Goal: Transaction & Acquisition: Purchase product/service

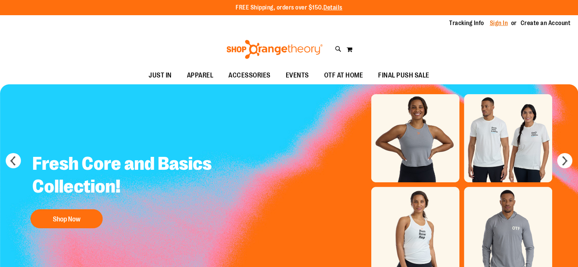
click at [496, 22] on link "Sign In" at bounding box center [499, 23] width 18 height 8
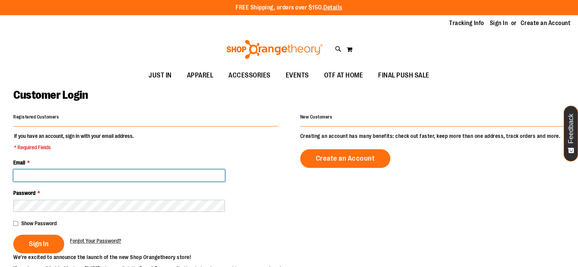
click at [86, 175] on input "Email *" at bounding box center [119, 176] width 212 height 12
type input "**********"
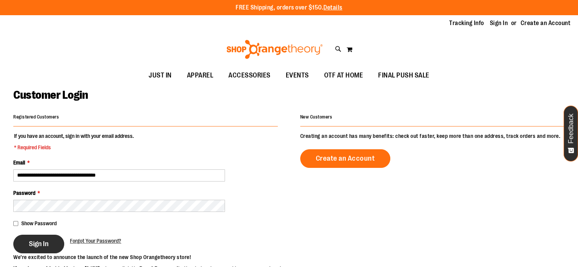
click at [44, 246] on span "Sign In" at bounding box center [39, 244] width 20 height 8
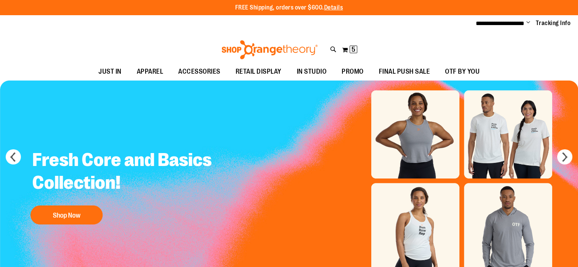
click at [330, 50] on div "Toggle Nav Search Popular Suggestions Advanced Search" at bounding box center [289, 47] width 578 height 31
click at [331, 49] on icon at bounding box center [333, 49] width 6 height 9
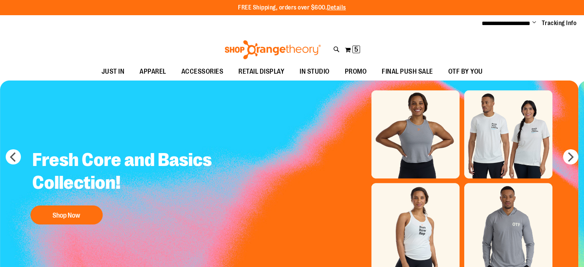
click at [200, 100] on span "$36.00" at bounding box center [156, 101] width 88 height 8
type input "**********"
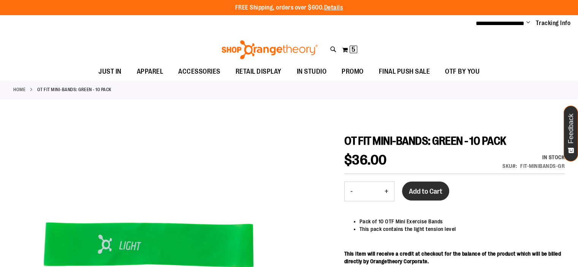
click at [427, 199] on button "Add to Cart" at bounding box center [425, 191] width 47 height 19
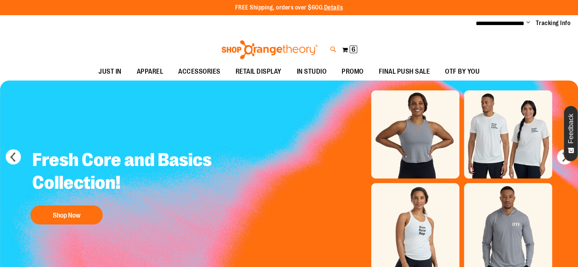
click at [336, 48] on icon at bounding box center [333, 49] width 6 height 9
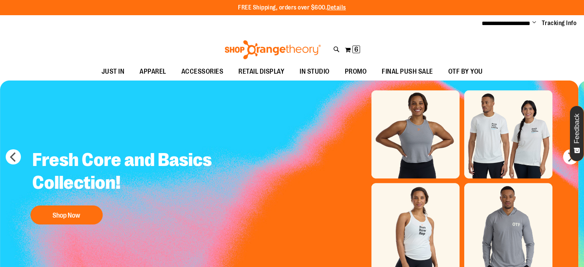
click at [158, 38] on input "Search" at bounding box center [292, 42] width 462 height 25
type input "**********"
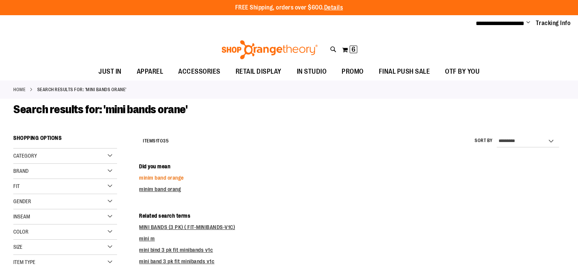
click at [179, 178] on link "minim band orange" at bounding box center [161, 178] width 45 height 6
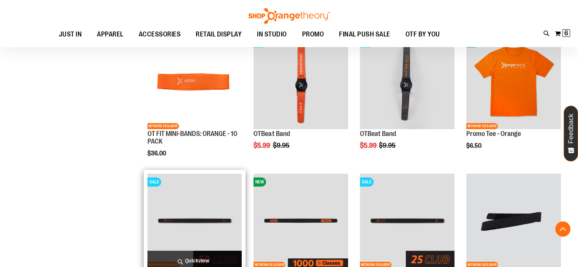
scroll to position [266, 0]
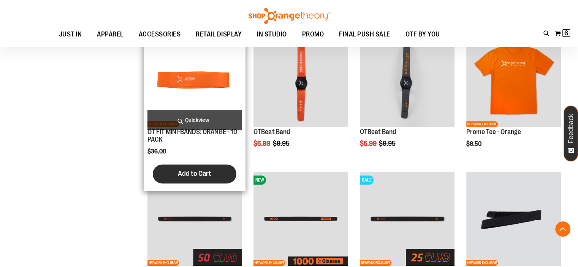
click at [198, 177] on span "Add to Cart" at bounding box center [194, 174] width 33 height 8
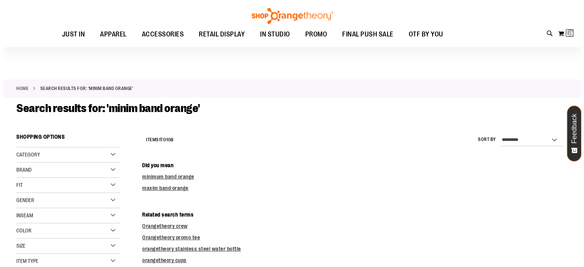
scroll to position [0, 0]
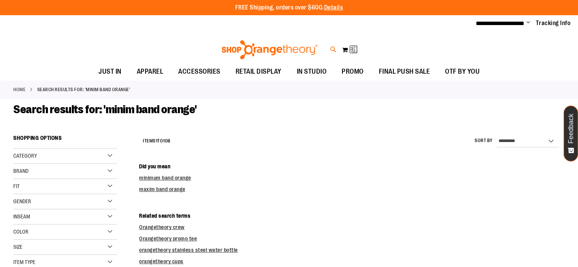
click at [334, 49] on icon at bounding box center [333, 49] width 6 height 9
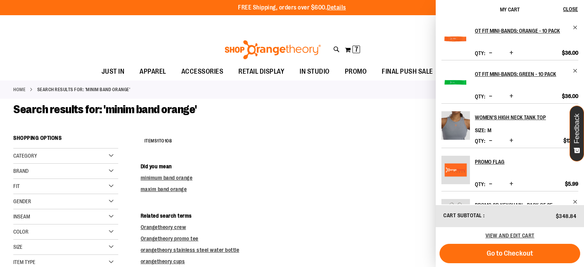
type input "**********"
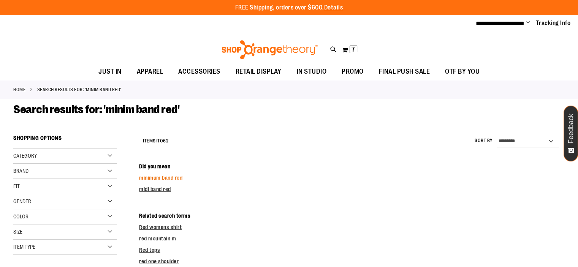
click at [163, 177] on link "minimum band red" at bounding box center [160, 178] width 43 height 6
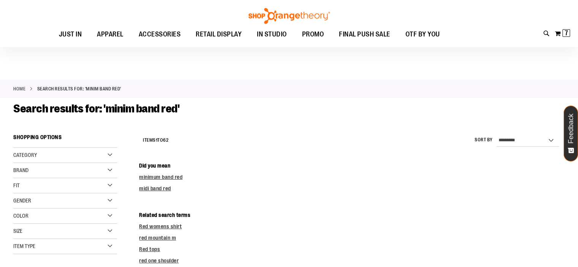
scroll to position [114, 0]
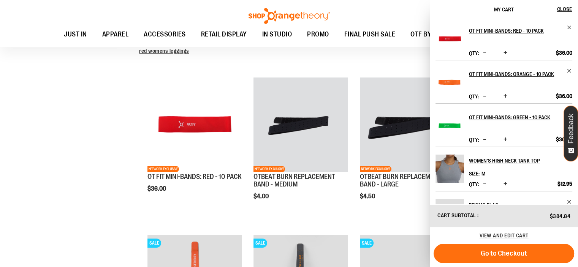
scroll to position [76, 0]
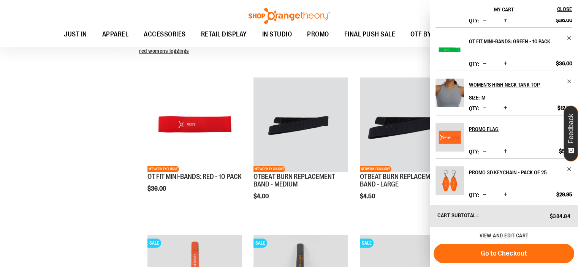
click at [567, 101] on li "Women's High Neck Tank Top Size M Qty *" at bounding box center [504, 93] width 137 height 44
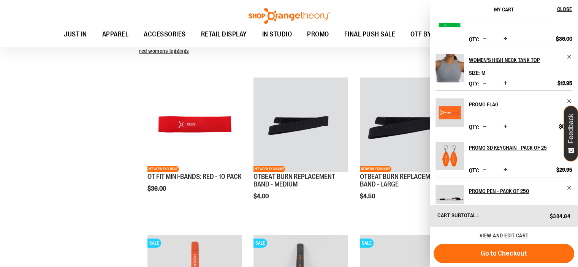
scroll to position [114, 0]
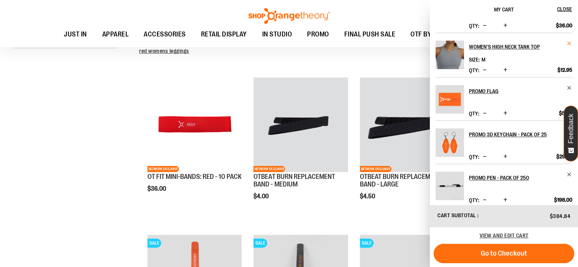
click at [568, 46] on span "Remove item" at bounding box center [570, 44] width 6 height 6
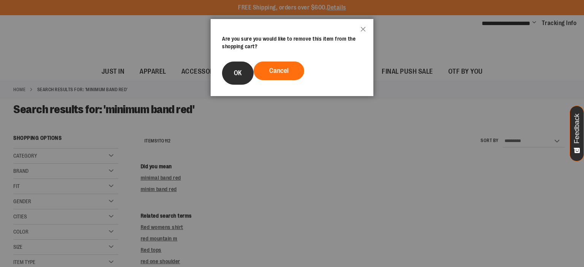
click at [228, 68] on button "OK" at bounding box center [238, 73] width 32 height 23
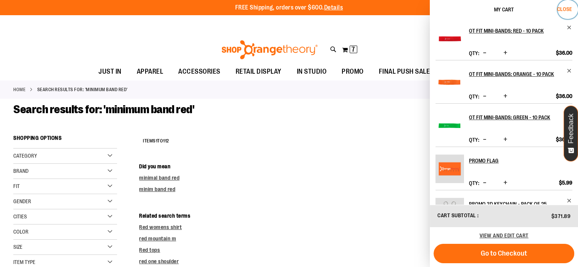
click at [566, 9] on span "Close" at bounding box center [564, 9] width 15 height 6
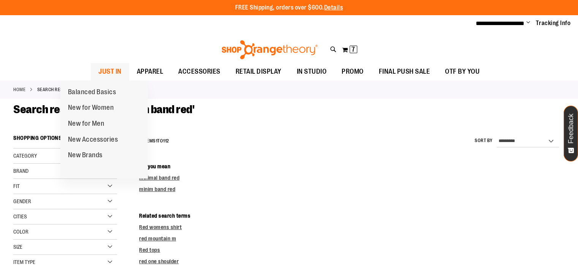
click at [98, 69] on span "JUST IN" at bounding box center [109, 71] width 23 height 17
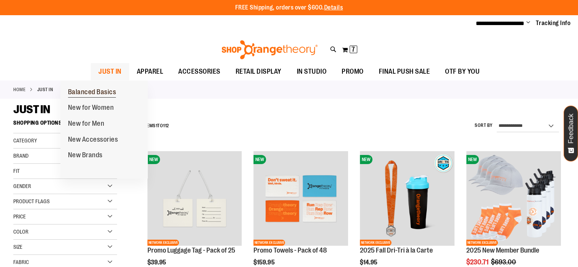
click at [93, 91] on span "Balanced Basics" at bounding box center [92, 93] width 48 height 10
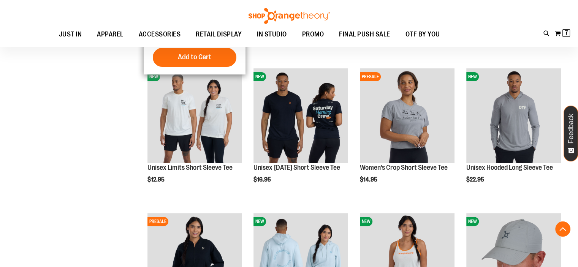
scroll to position [228, 0]
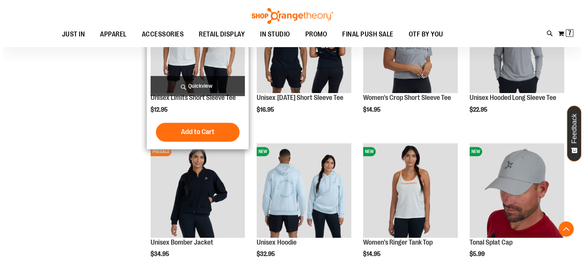
scroll to position [304, 0]
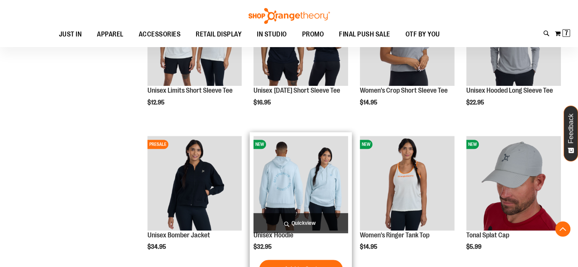
click at [325, 227] on span "Quickview" at bounding box center [301, 223] width 95 height 20
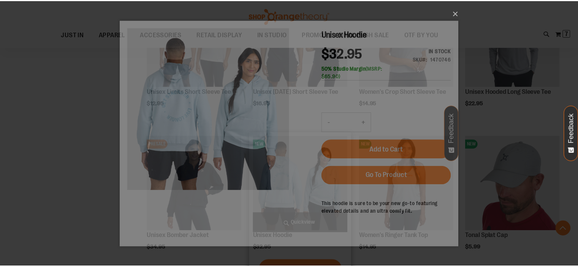
scroll to position [0, 0]
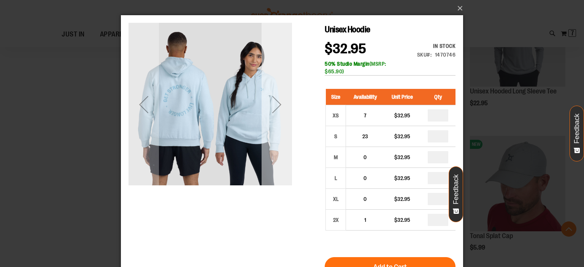
click at [280, 103] on div "Next" at bounding box center [276, 104] width 30 height 30
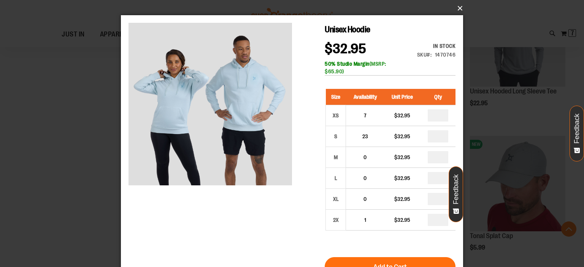
click at [461, 10] on button "×" at bounding box center [294, 8] width 342 height 17
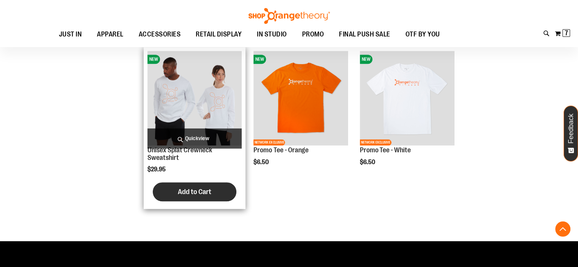
scroll to position [646, 0]
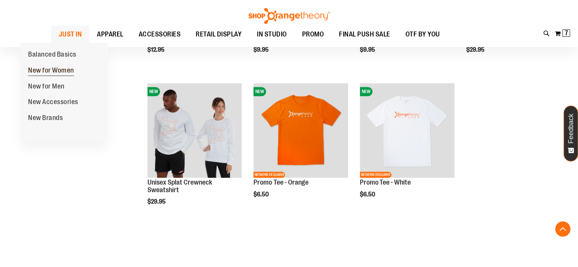
click at [55, 71] on span "New for Women" at bounding box center [51, 72] width 46 height 10
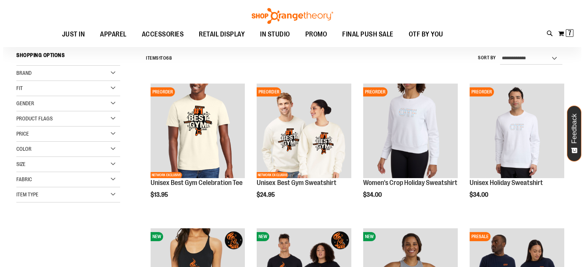
scroll to position [76, 0]
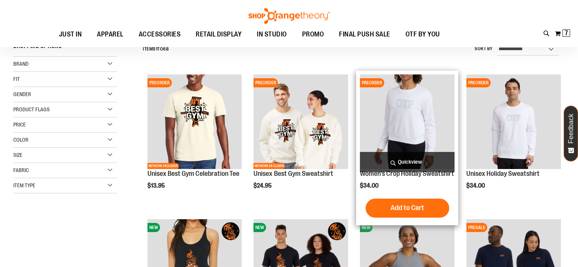
click at [418, 162] on span "Quickview" at bounding box center [407, 162] width 95 height 20
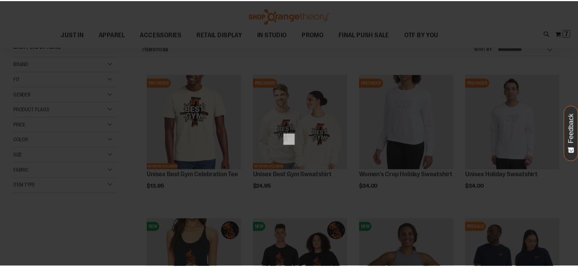
scroll to position [0, 0]
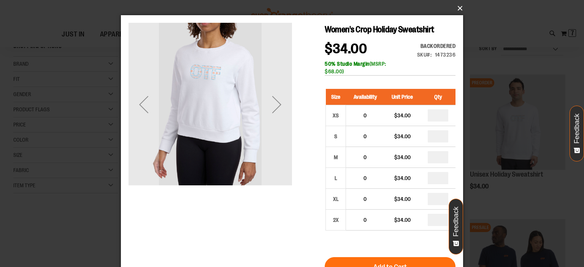
click at [457, 10] on button "×" at bounding box center [294, 8] width 342 height 17
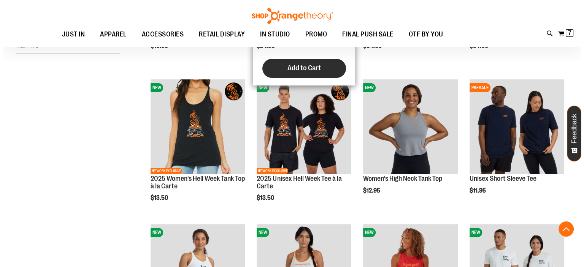
scroll to position [266, 0]
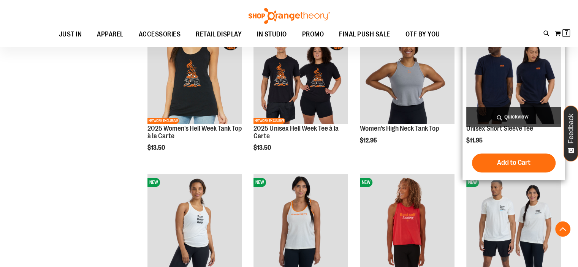
click at [507, 120] on span "Quickview" at bounding box center [513, 117] width 95 height 20
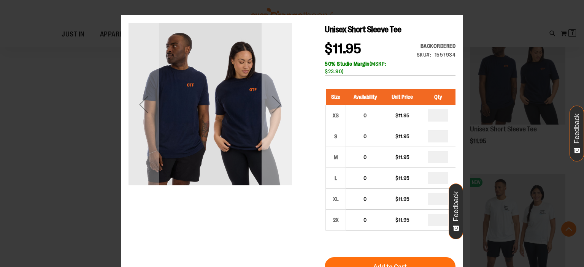
click at [283, 103] on div "Next" at bounding box center [276, 104] width 30 height 30
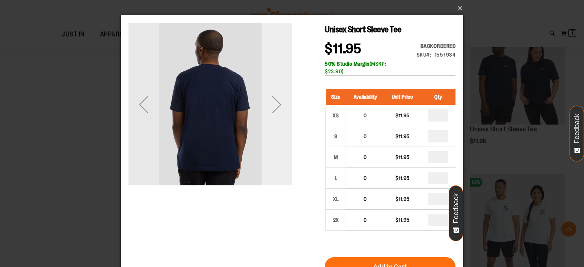
click at [283, 103] on div "Next" at bounding box center [276, 104] width 30 height 30
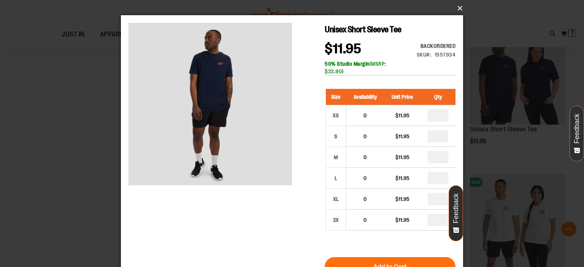
click at [457, 8] on button "×" at bounding box center [294, 8] width 342 height 17
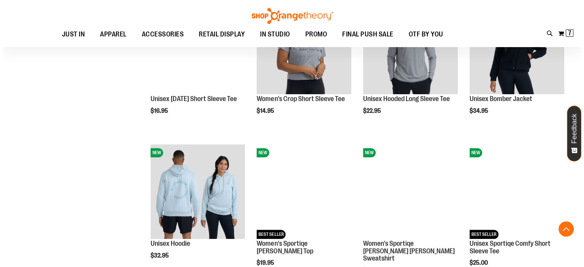
scroll to position [608, 0]
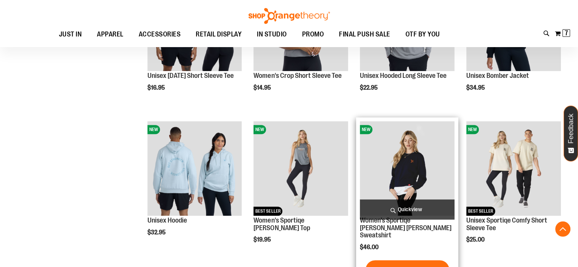
click at [384, 208] on span "Quickview" at bounding box center [407, 210] width 95 height 20
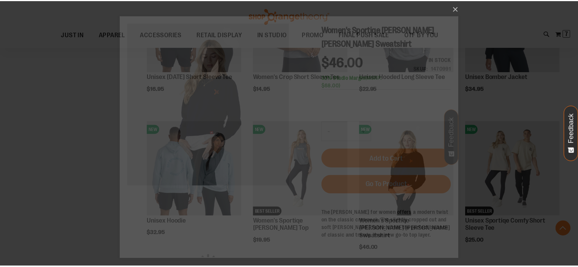
scroll to position [0, 0]
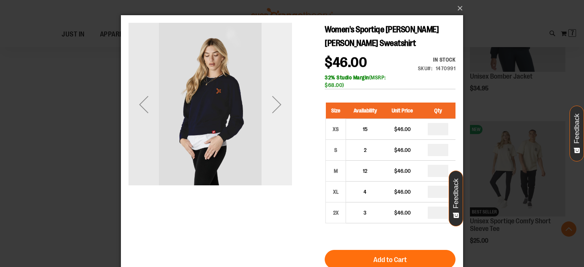
click at [279, 106] on div "Next" at bounding box center [276, 104] width 30 height 30
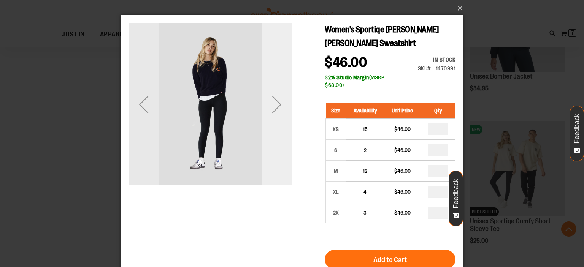
click at [279, 106] on div "Next" at bounding box center [276, 104] width 30 height 30
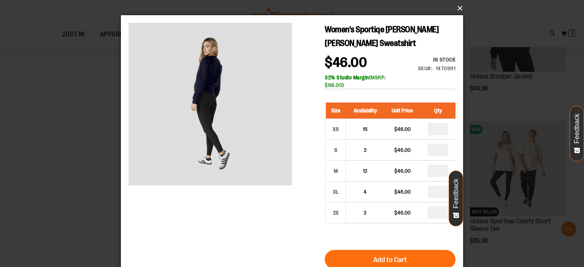
click at [461, 12] on button "×" at bounding box center [294, 8] width 342 height 17
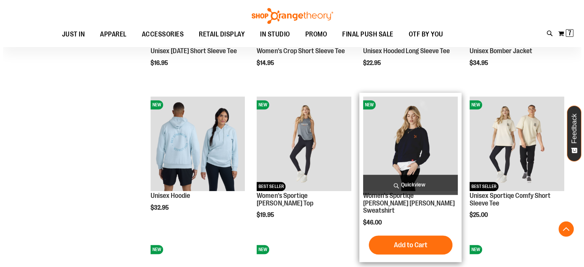
scroll to position [646, 0]
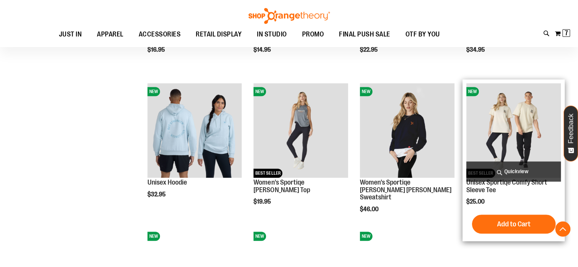
click at [503, 169] on span "Quickview" at bounding box center [513, 172] width 95 height 20
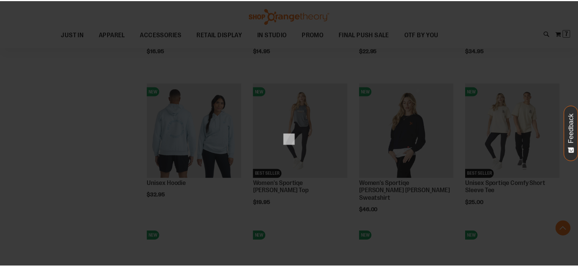
scroll to position [0, 0]
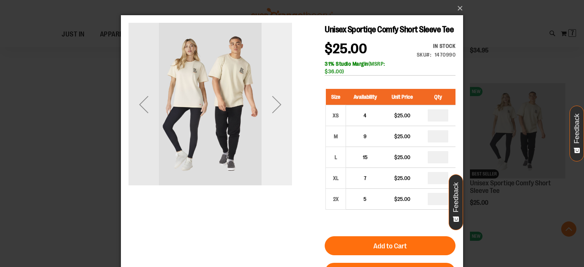
click at [276, 104] on div "Next" at bounding box center [276, 104] width 30 height 30
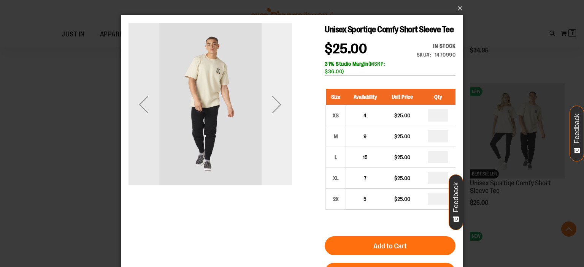
click at [276, 104] on div "Next" at bounding box center [276, 104] width 30 height 30
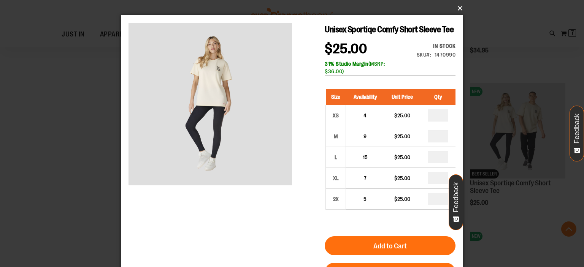
click at [456, 10] on button "×" at bounding box center [294, 8] width 342 height 17
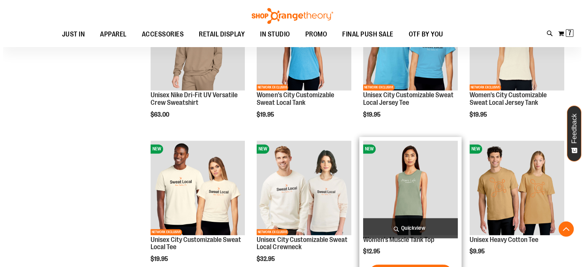
scroll to position [1178, 0]
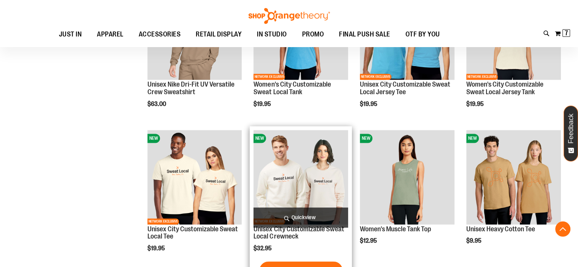
click at [268, 215] on span "Quickview" at bounding box center [301, 218] width 95 height 20
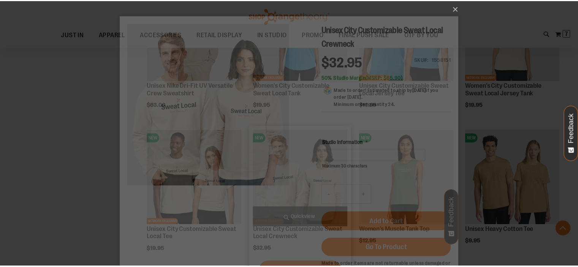
scroll to position [0, 0]
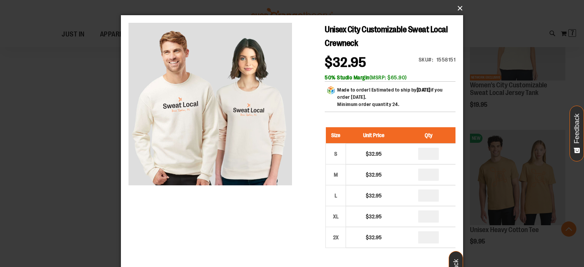
click at [456, 10] on button "×" at bounding box center [294, 8] width 342 height 17
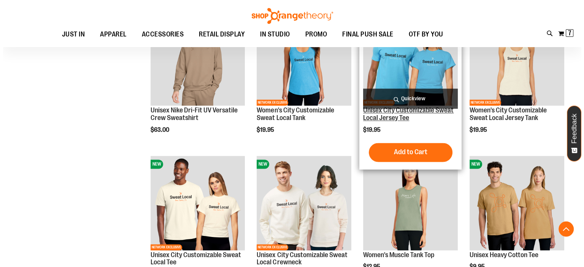
scroll to position [1140, 0]
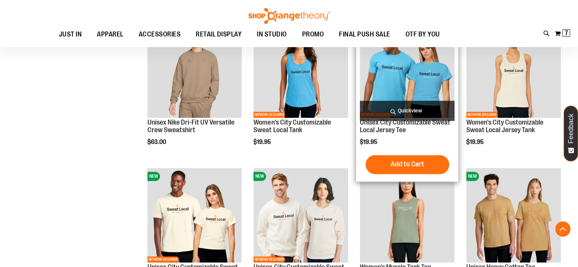
click at [406, 111] on span "Quickview" at bounding box center [407, 111] width 95 height 20
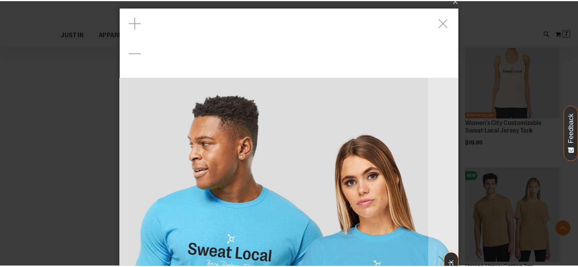
scroll to position [0, 0]
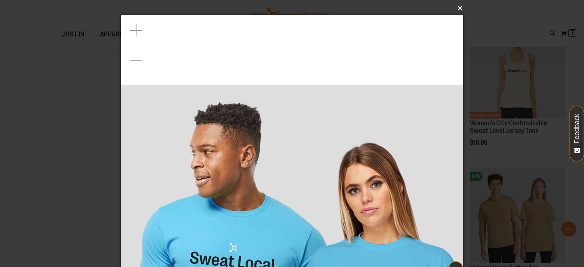
click at [459, 10] on button "×" at bounding box center [294, 8] width 342 height 17
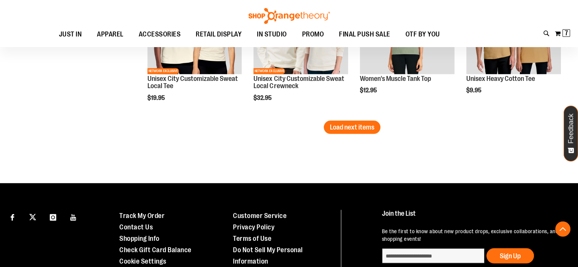
scroll to position [1330, 0]
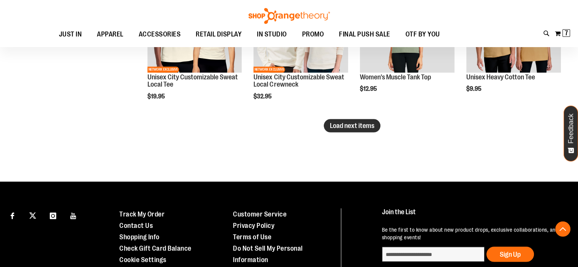
click at [374, 125] on span "Load next items" at bounding box center [352, 126] width 44 height 8
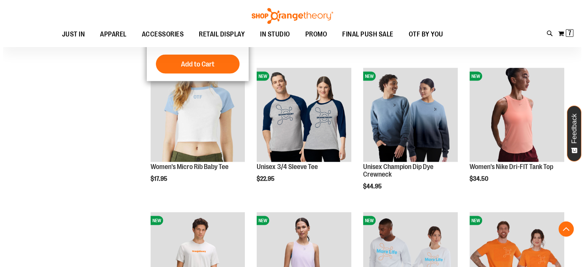
scroll to position [1406, 0]
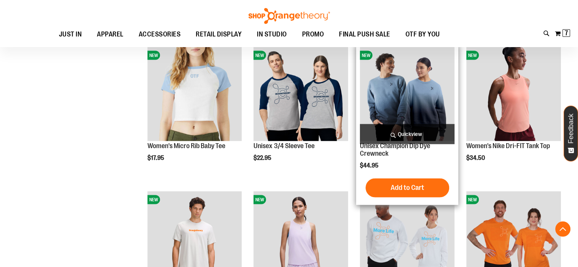
click at [404, 132] on span "Quickview" at bounding box center [407, 134] width 95 height 20
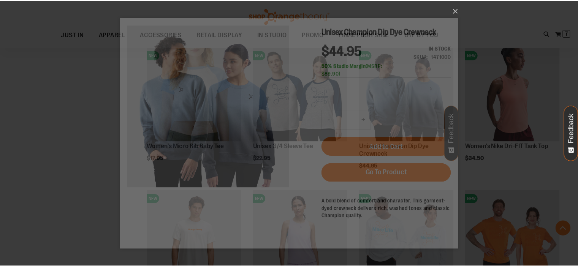
scroll to position [0, 0]
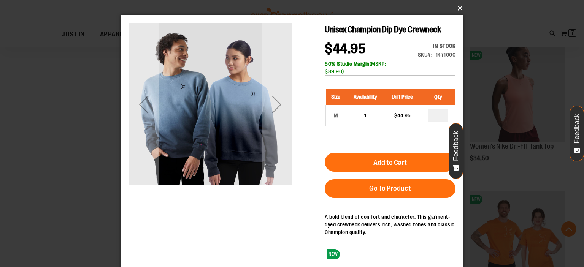
click at [460, 9] on button "×" at bounding box center [294, 8] width 342 height 17
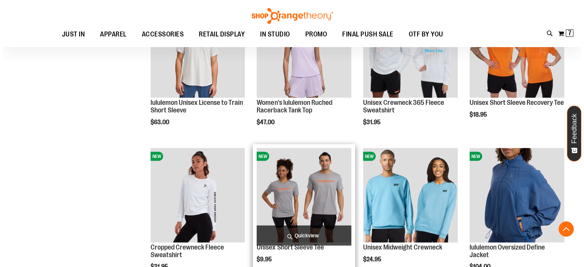
scroll to position [1634, 0]
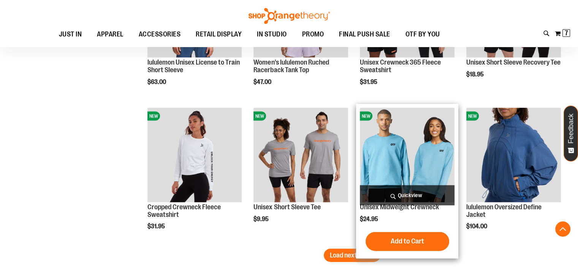
click at [431, 188] on span "Quickview" at bounding box center [407, 195] width 95 height 20
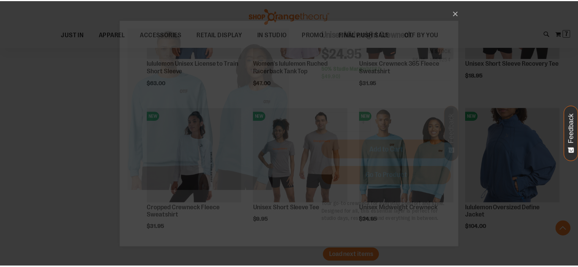
scroll to position [0, 0]
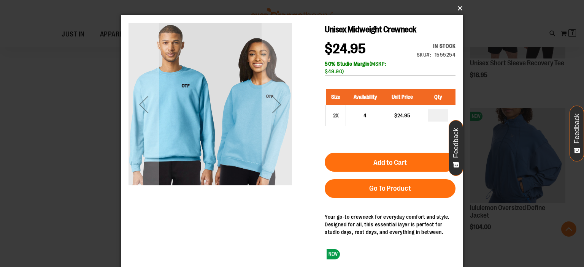
click at [457, 7] on button "×" at bounding box center [294, 8] width 342 height 17
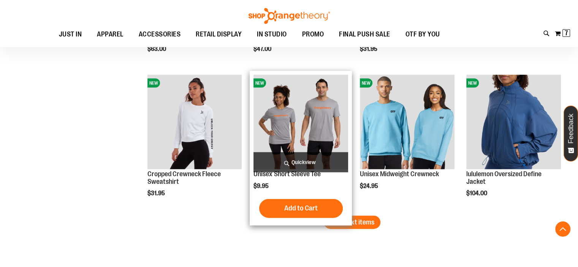
scroll to position [1748, 0]
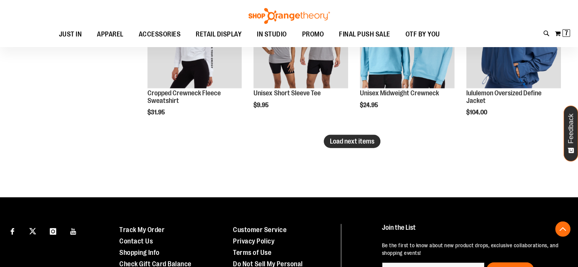
click at [371, 144] on span "Load next items" at bounding box center [352, 142] width 44 height 8
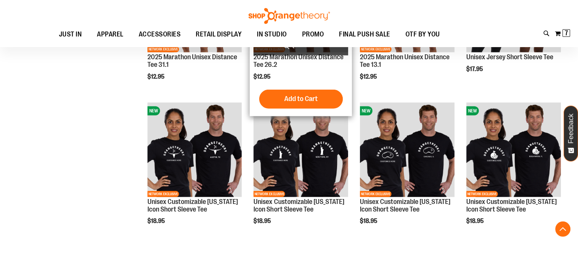
scroll to position [2128, 0]
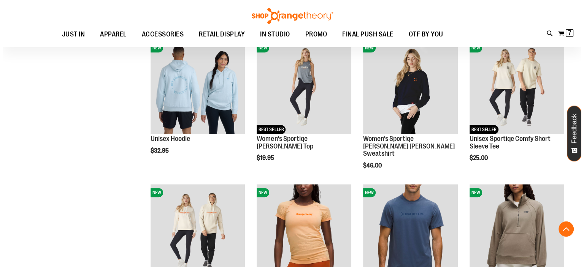
scroll to position [684, 0]
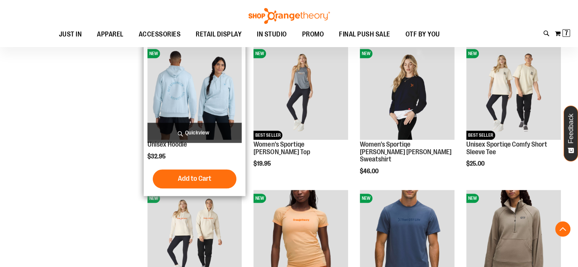
click at [215, 132] on span "Quickview" at bounding box center [194, 133] width 95 height 20
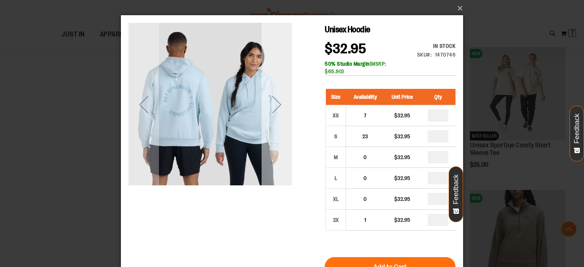
click at [280, 109] on div "Next" at bounding box center [276, 104] width 30 height 30
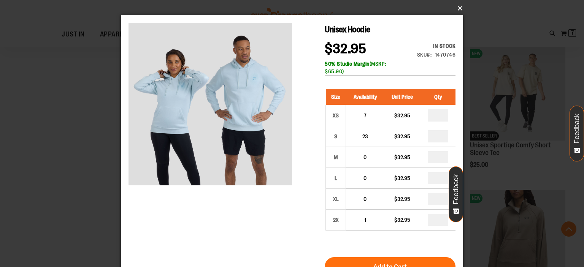
click at [461, 10] on button "×" at bounding box center [294, 8] width 342 height 17
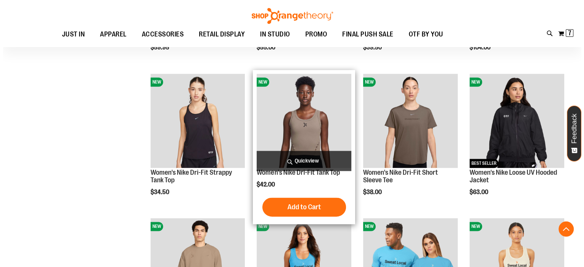
scroll to position [950, 0]
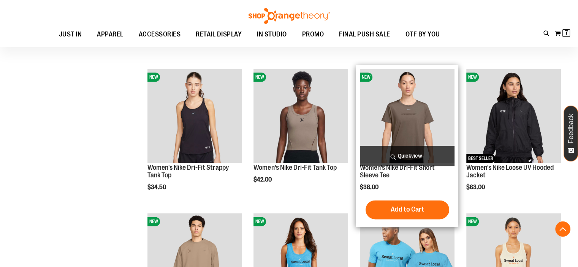
click at [415, 155] on span "Quickview" at bounding box center [407, 156] width 95 height 20
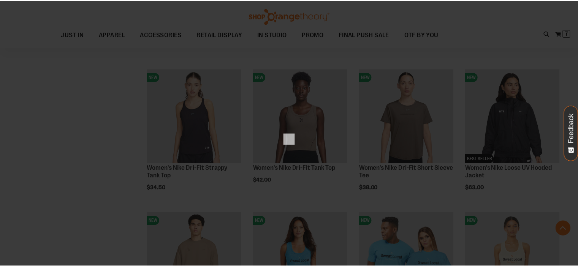
scroll to position [0, 0]
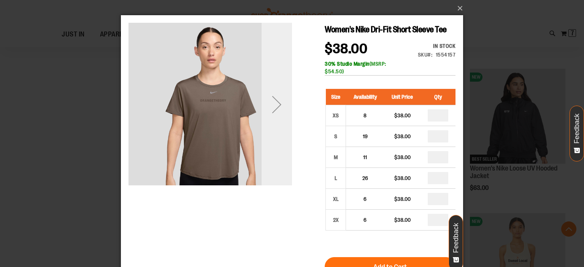
click at [280, 114] on div "Next" at bounding box center [276, 104] width 30 height 30
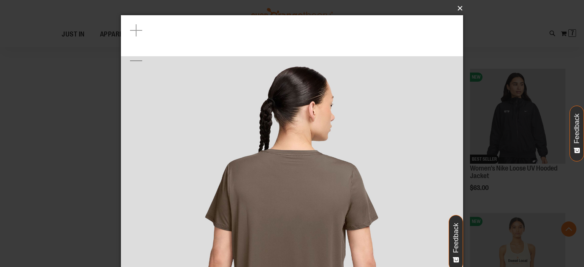
click at [459, 6] on button "×" at bounding box center [294, 8] width 342 height 17
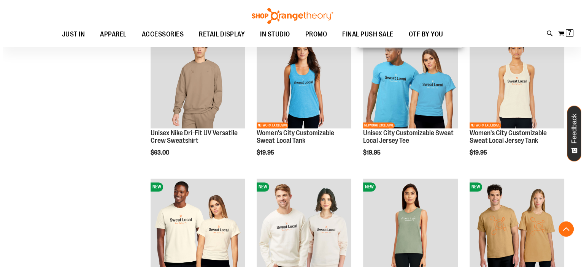
scroll to position [1140, 0]
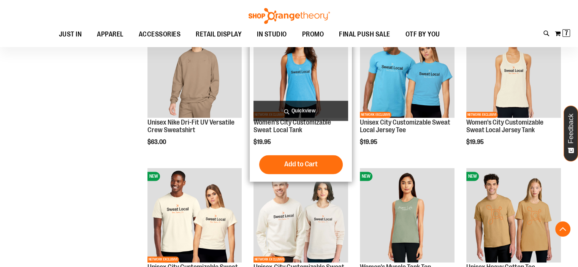
click at [324, 117] on span "Quickview" at bounding box center [301, 111] width 95 height 20
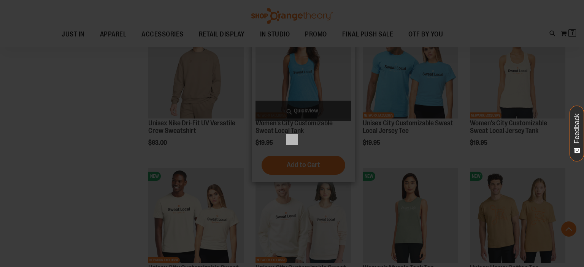
scroll to position [0, 0]
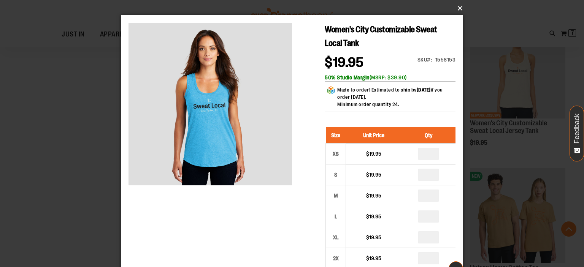
click at [460, 10] on button "×" at bounding box center [294, 8] width 342 height 17
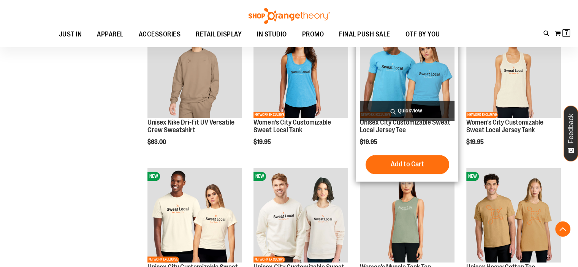
click at [434, 109] on span "Quickview" at bounding box center [407, 111] width 95 height 20
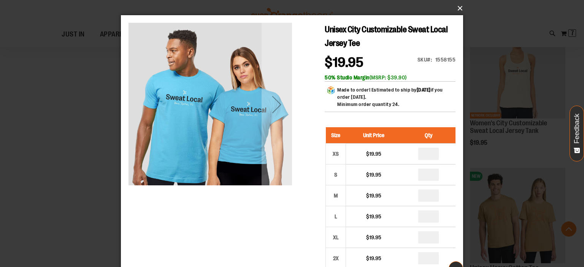
click at [457, 8] on button "×" at bounding box center [294, 8] width 342 height 17
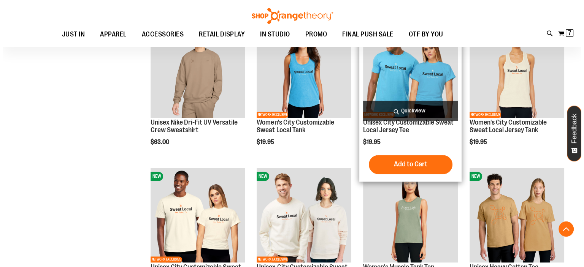
scroll to position [1216, 0]
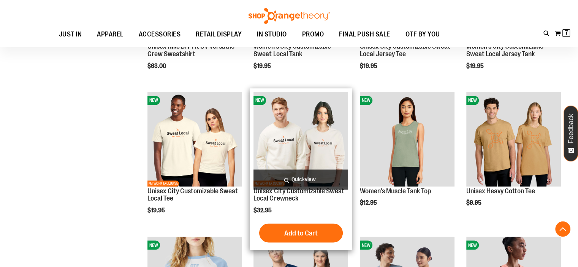
click at [325, 176] on span "Quickview" at bounding box center [301, 180] width 95 height 20
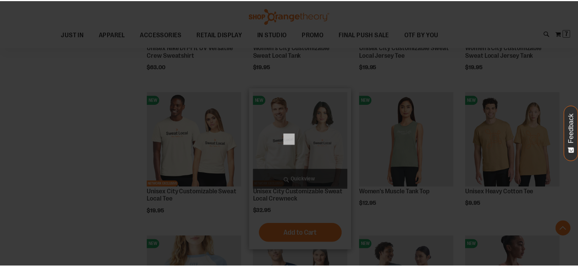
scroll to position [0, 0]
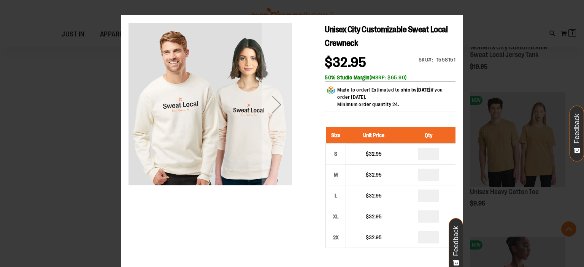
click at [457, 10] on div "×" at bounding box center [292, 133] width 584 height 267
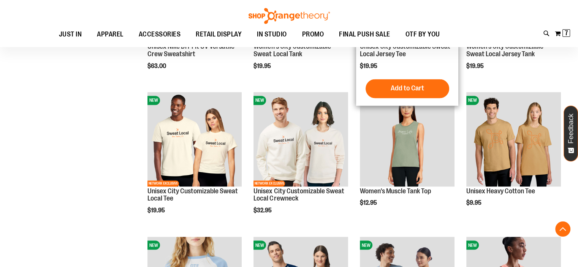
scroll to position [1254, 0]
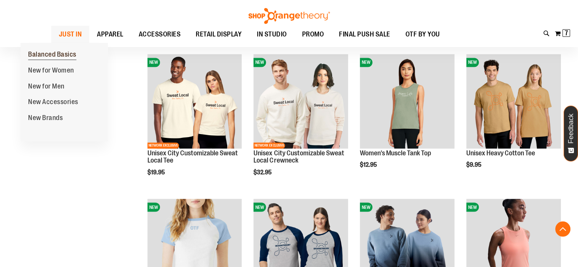
click at [35, 58] on span "Balanced Basics" at bounding box center [52, 56] width 48 height 10
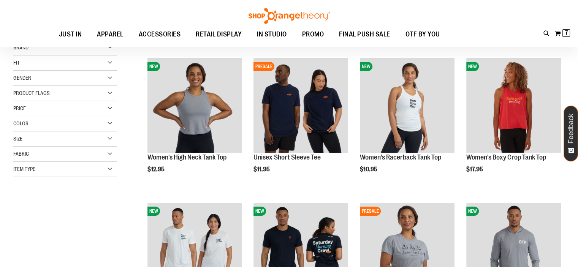
scroll to position [114, 0]
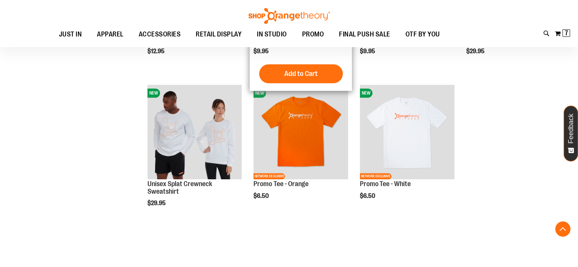
scroll to position [646, 0]
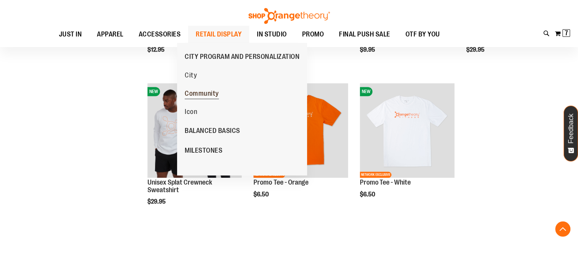
click at [200, 89] on link "Community" at bounding box center [202, 93] width 42 height 18
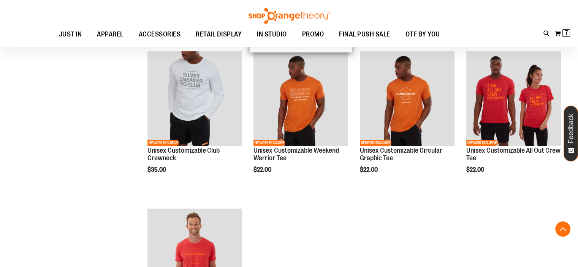
scroll to position [342, 0]
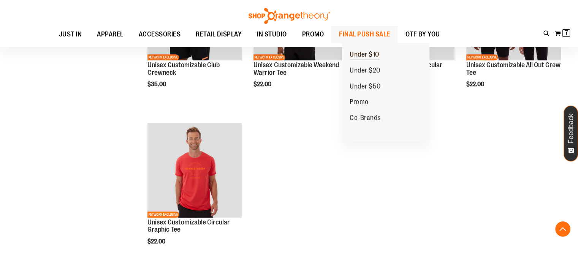
click at [376, 56] on span "Under $10" at bounding box center [365, 56] width 30 height 10
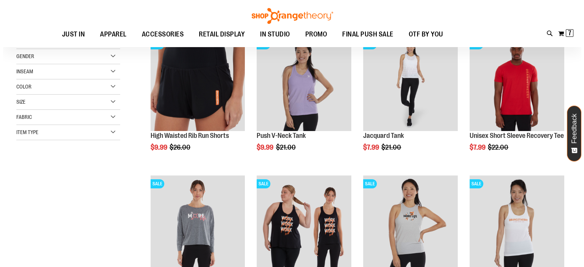
scroll to position [76, 0]
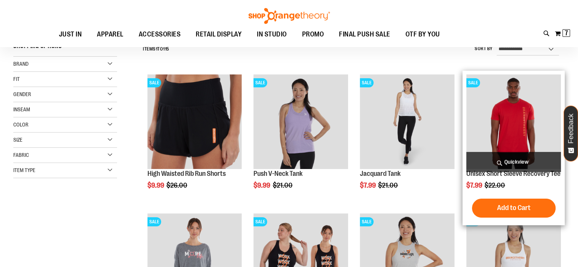
click at [498, 159] on span "Quickview" at bounding box center [513, 162] width 95 height 20
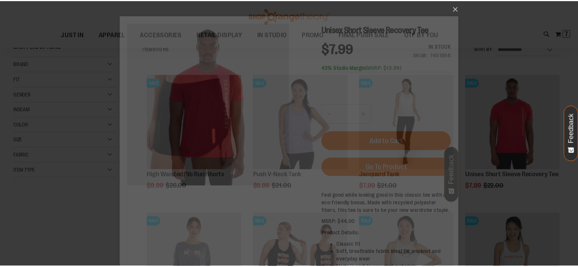
scroll to position [0, 0]
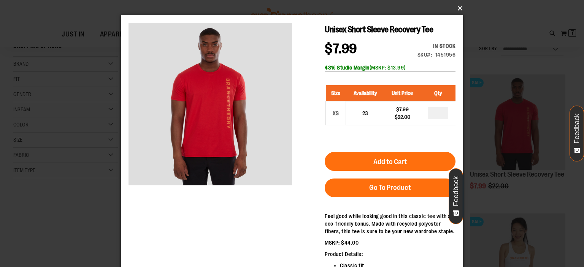
click at [461, 9] on button "×" at bounding box center [294, 8] width 342 height 17
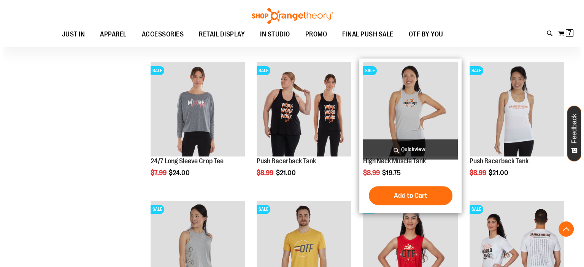
scroll to position [228, 0]
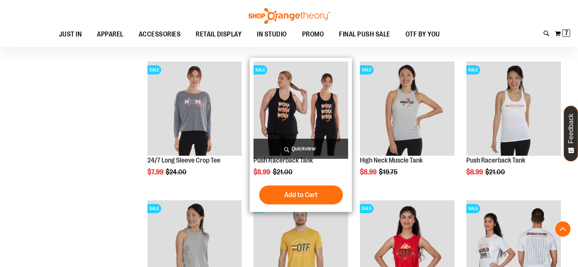
click at [308, 148] on span "Quickview" at bounding box center [301, 149] width 95 height 20
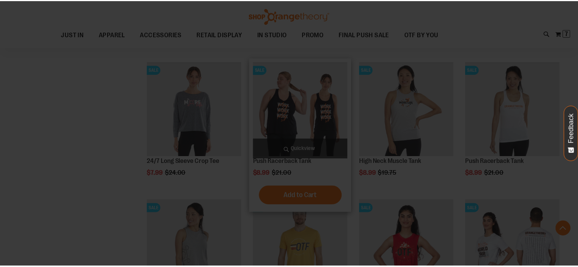
scroll to position [0, 0]
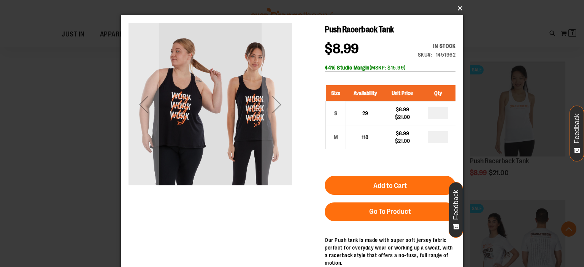
click at [456, 6] on button "×" at bounding box center [294, 8] width 342 height 17
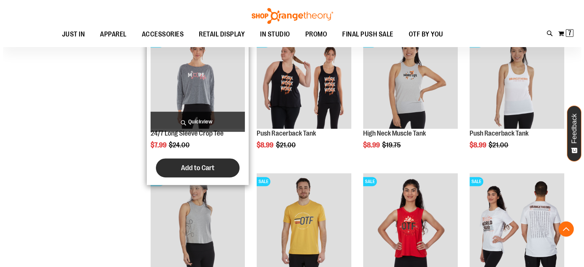
scroll to position [304, 0]
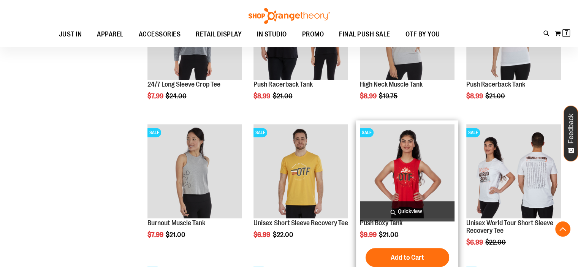
click at [374, 215] on span "Quickview" at bounding box center [407, 211] width 95 height 20
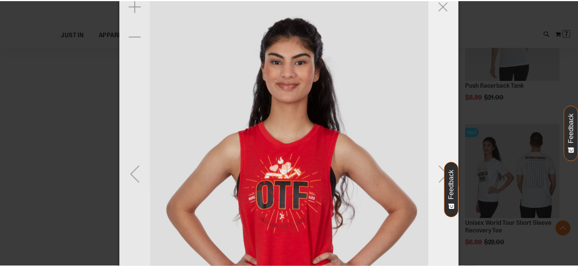
scroll to position [0, 0]
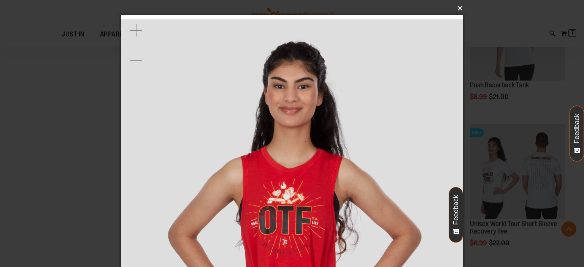
click at [459, 5] on button "×" at bounding box center [294, 8] width 342 height 17
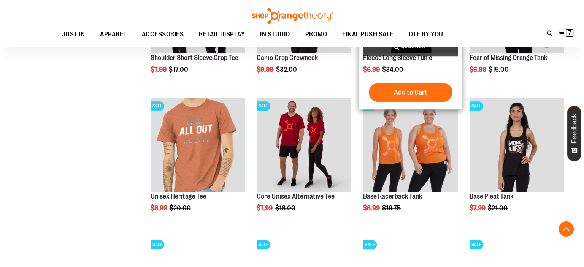
scroll to position [494, 0]
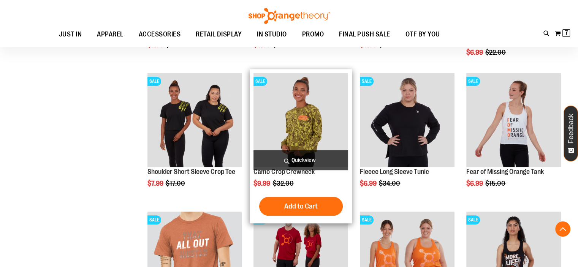
click at [295, 166] on span "Quickview" at bounding box center [301, 160] width 95 height 20
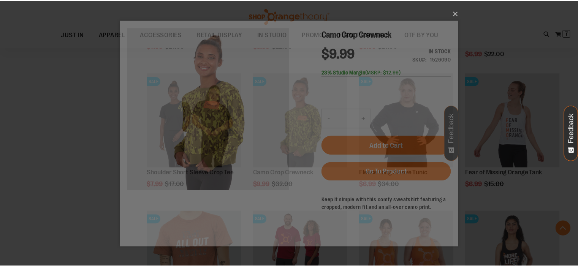
scroll to position [0, 0]
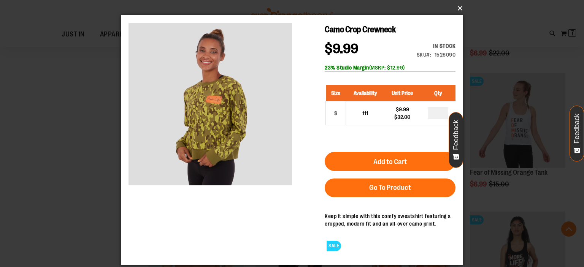
click at [461, 12] on button "×" at bounding box center [294, 8] width 342 height 17
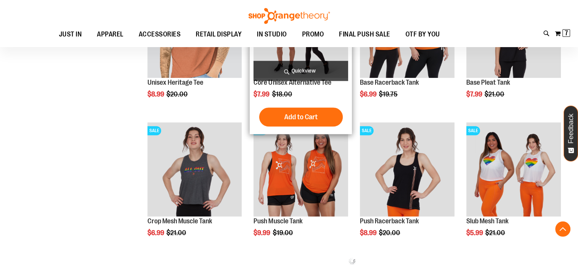
scroll to position [608, 0]
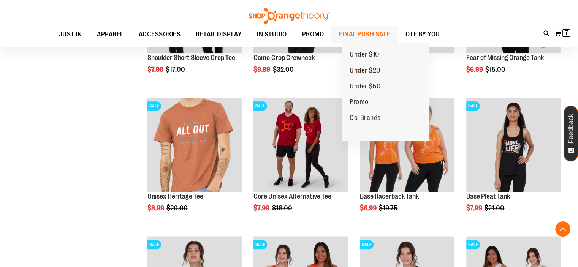
click at [380, 71] on span "Under $20" at bounding box center [365, 72] width 31 height 10
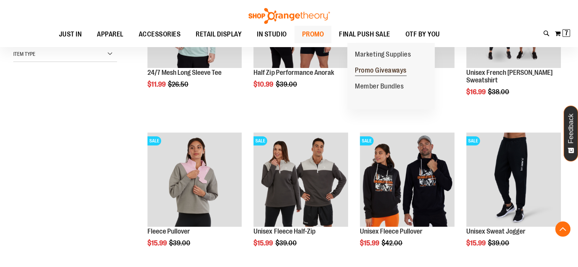
scroll to position [228, 0]
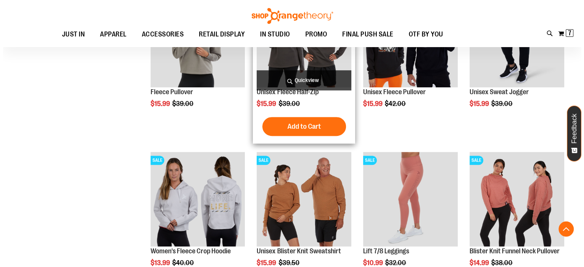
scroll to position [342, 0]
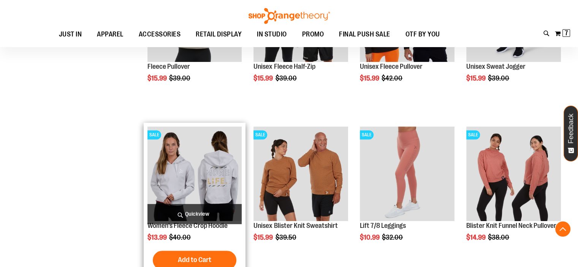
click at [204, 215] on span "Quickview" at bounding box center [194, 214] width 95 height 20
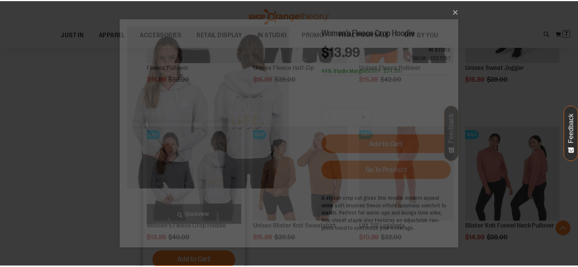
scroll to position [0, 0]
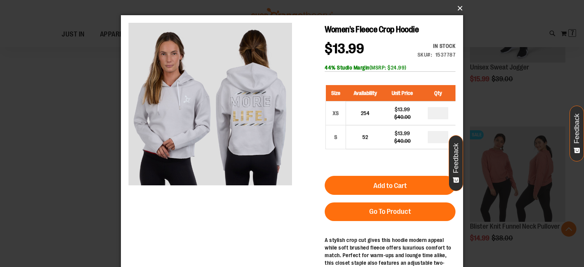
click at [459, 10] on button "×" at bounding box center [294, 8] width 342 height 17
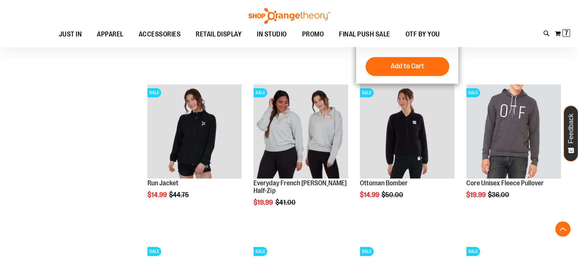
scroll to position [684, 0]
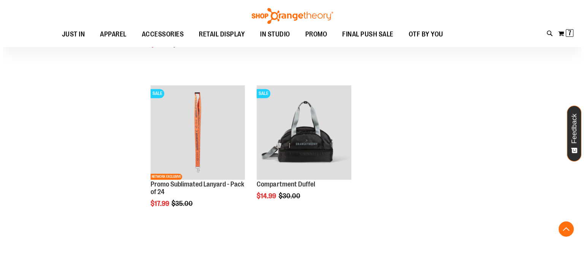
scroll to position [1026, 0]
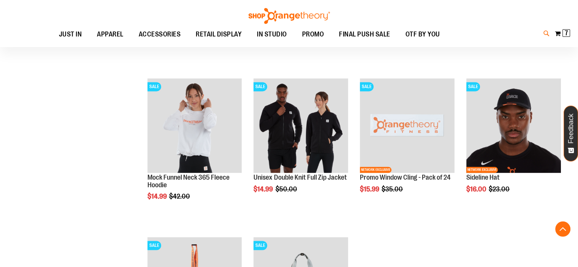
click at [546, 35] on icon at bounding box center [546, 33] width 6 height 9
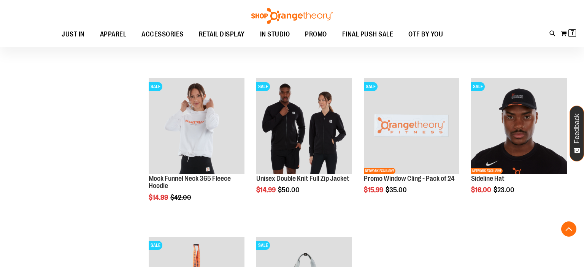
click at [391, 43] on input "Search" at bounding box center [292, 42] width 462 height 25
type input "*******"
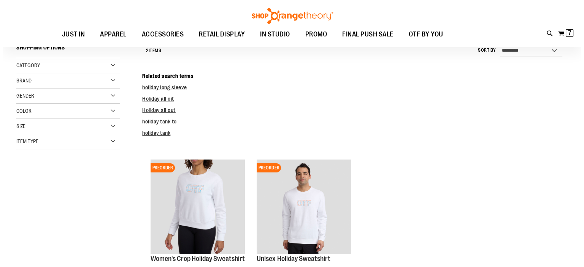
scroll to position [114, 0]
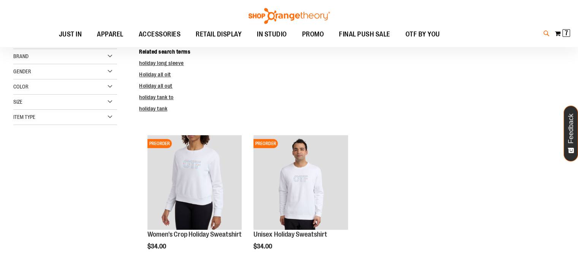
click at [543, 36] on icon at bounding box center [546, 33] width 6 height 9
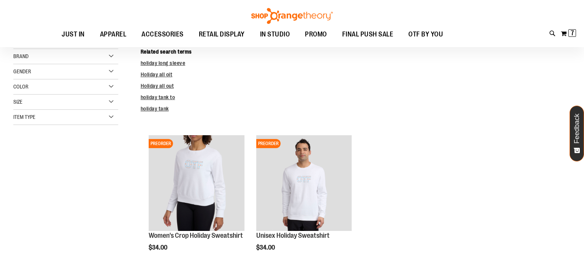
click at [82, 33] on input "*******" at bounding box center [292, 42] width 462 height 25
type input "*********"
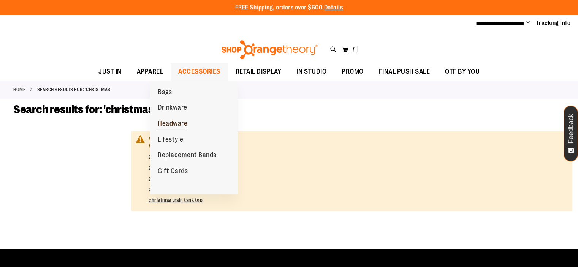
click at [175, 121] on span "Headware" at bounding box center [173, 125] width 30 height 10
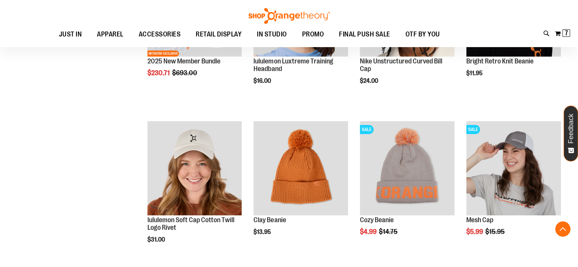
scroll to position [190, 0]
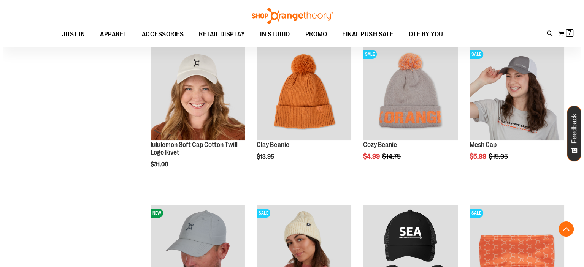
scroll to position [190, 0]
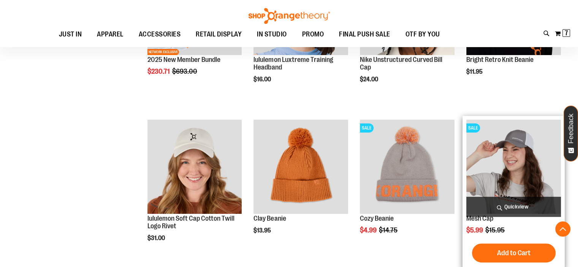
click at [517, 207] on span "Quickview" at bounding box center [513, 207] width 95 height 20
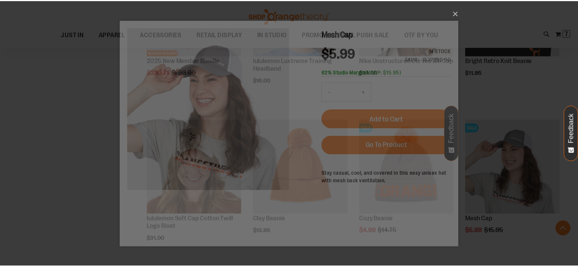
scroll to position [0, 0]
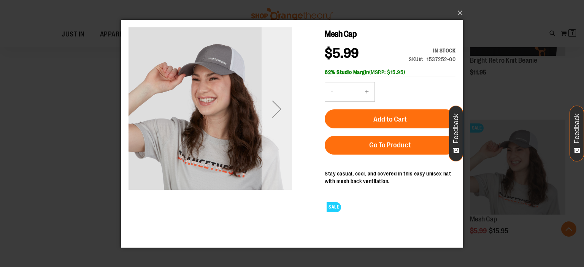
click at [283, 106] on div "Next" at bounding box center [276, 108] width 30 height 30
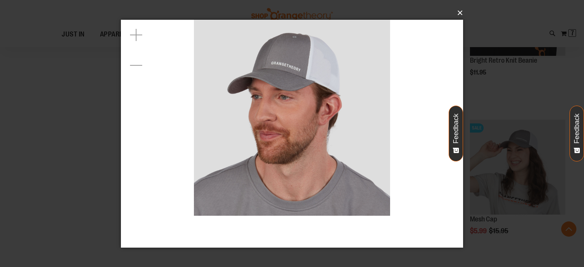
click at [456, 12] on button "×" at bounding box center [294, 13] width 342 height 17
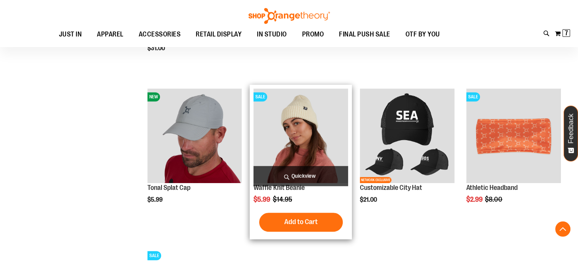
scroll to position [190, 0]
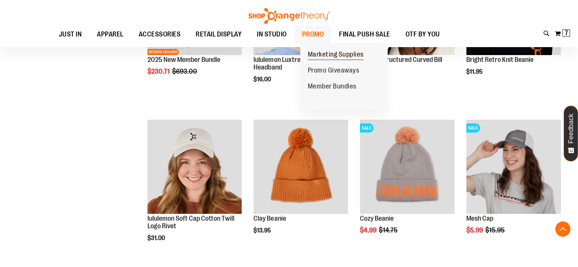
click at [330, 53] on span "Marketing Supplies" at bounding box center [336, 56] width 56 height 10
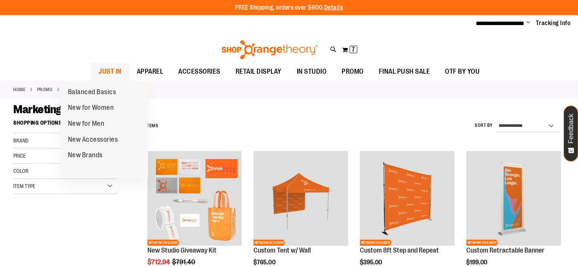
click at [98, 72] on span "JUST IN" at bounding box center [109, 71] width 23 height 17
click at [107, 137] on span "New Accessories" at bounding box center [93, 141] width 50 height 10
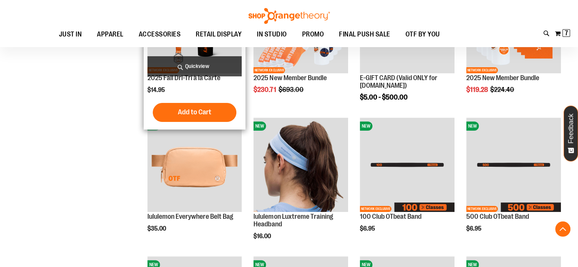
scroll to position [228, 0]
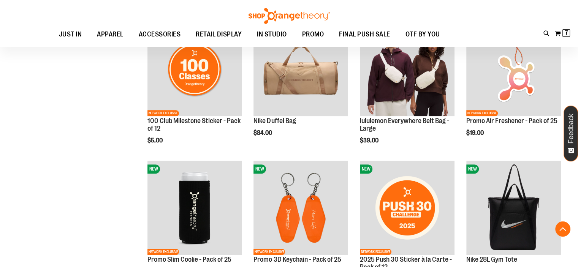
scroll to position [570, 0]
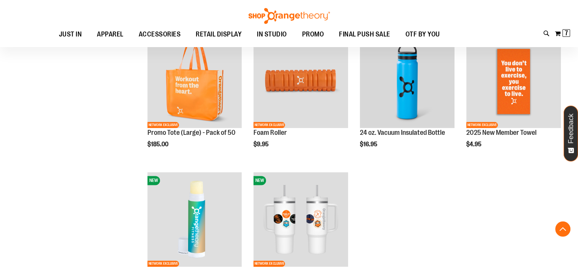
scroll to position [950, 0]
